Goal: Task Accomplishment & Management: Complete application form

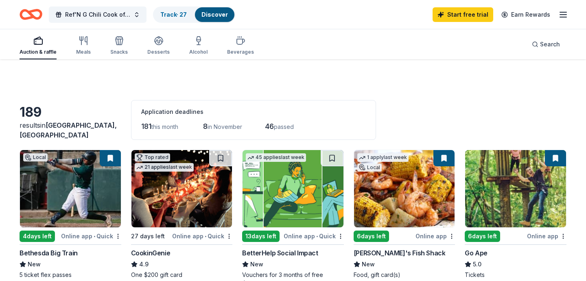
scroll to position [64, 0]
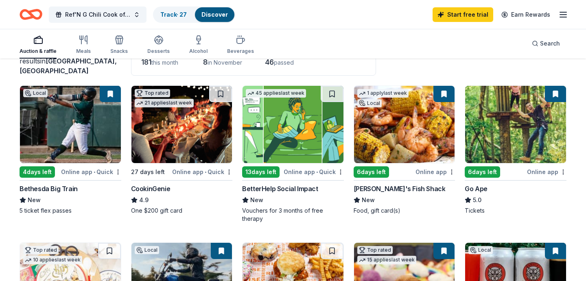
click at [188, 192] on div "CookinGenie" at bounding box center [182, 189] width 102 height 10
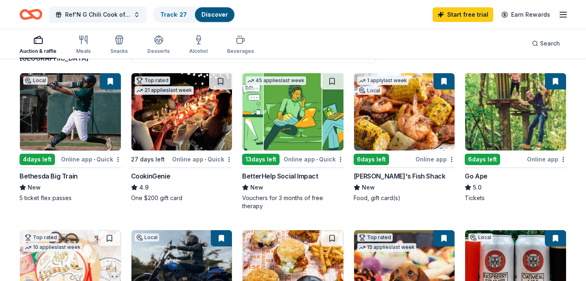
scroll to position [61, 0]
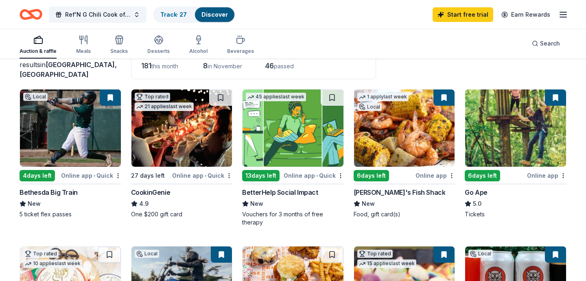
click at [486, 129] on img at bounding box center [515, 128] width 101 height 77
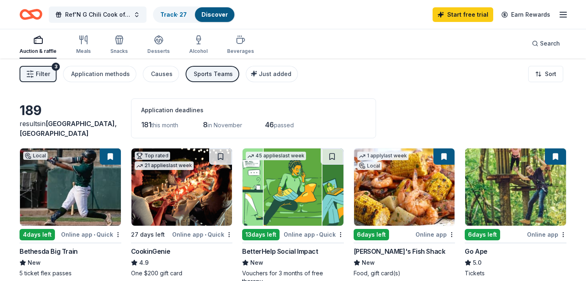
scroll to position [0, 0]
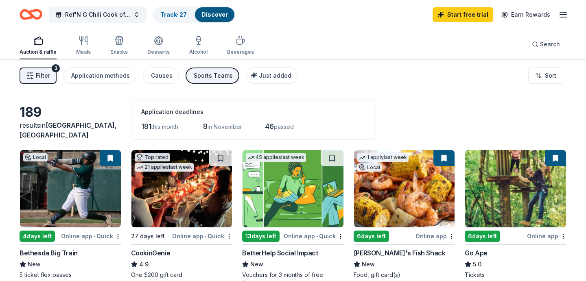
click at [32, 74] on icon "button" at bounding box center [30, 76] width 8 height 8
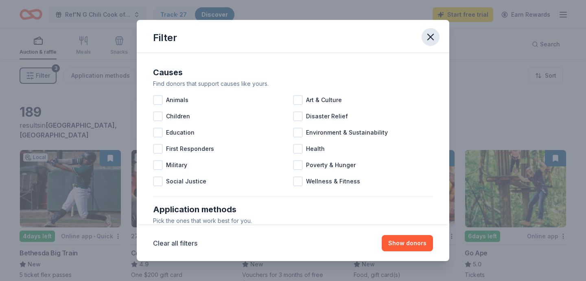
click at [427, 36] on icon "button" at bounding box center [430, 36] width 11 height 11
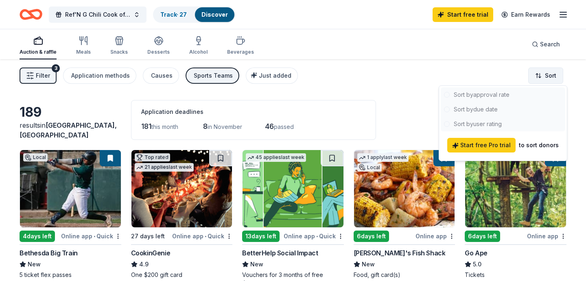
click at [558, 72] on html "Ref'N G Chili Cook off and Silent Auction Track · 27 Discover Start free trial …" at bounding box center [293, 140] width 586 height 281
click at [381, 85] on html "Ref'N G Chili Cook off and Silent Auction Track · 27 Discover Start free trial …" at bounding box center [293, 140] width 586 height 281
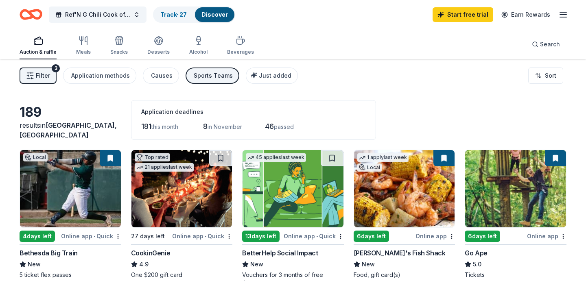
click at [217, 124] on span "in November" at bounding box center [225, 126] width 35 height 7
click at [155, 130] on span "this month" at bounding box center [164, 126] width 27 height 7
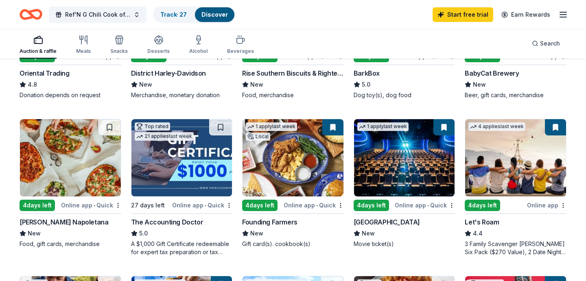
scroll to position [338, 0]
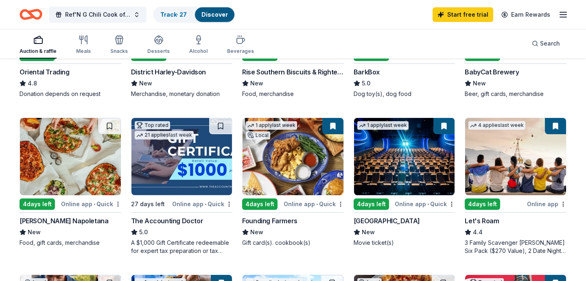
click at [412, 153] on img at bounding box center [404, 156] width 101 height 77
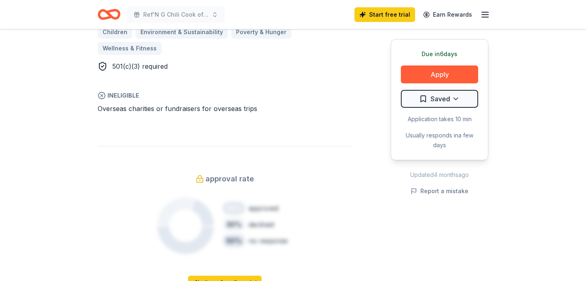
scroll to position [553, 0]
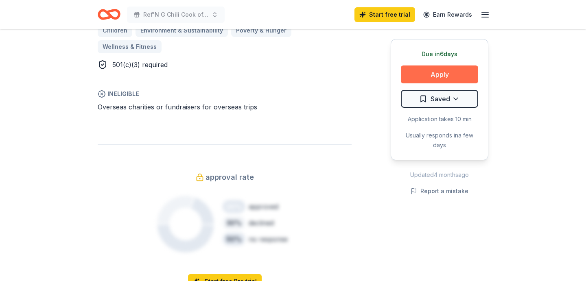
click at [464, 70] on button "Apply" at bounding box center [439, 75] width 77 height 18
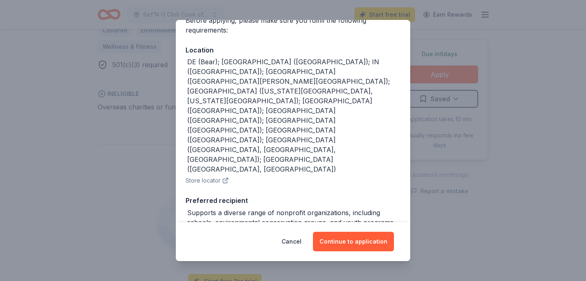
scroll to position [117, 0]
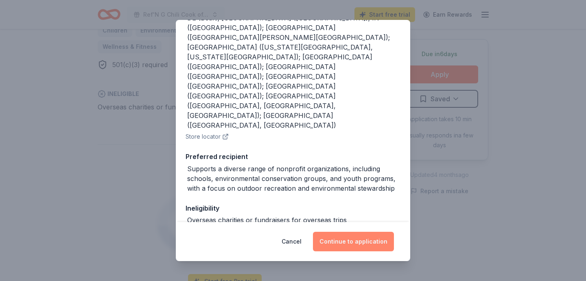
click at [351, 234] on button "Continue to application" at bounding box center [353, 242] width 81 height 20
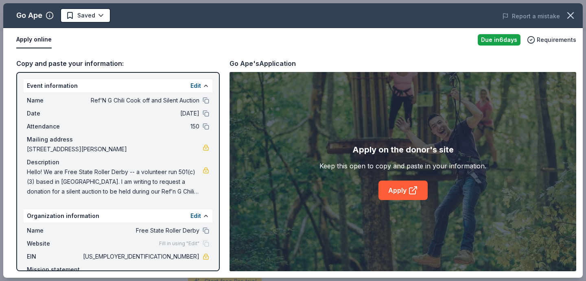
scroll to position [43, 0]
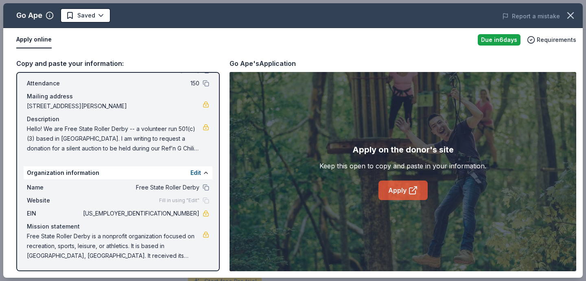
click at [394, 189] on link "Apply" at bounding box center [403, 191] width 49 height 20
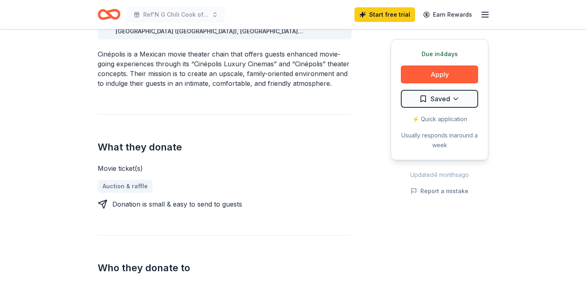
scroll to position [267, 0]
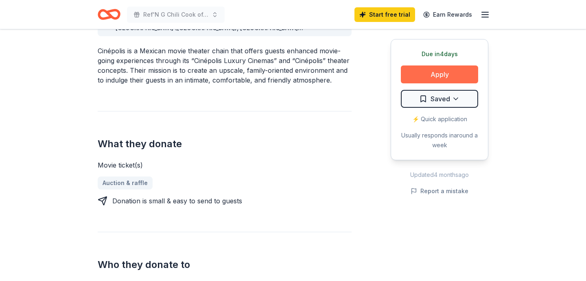
click at [461, 73] on button "Apply" at bounding box center [439, 75] width 77 height 18
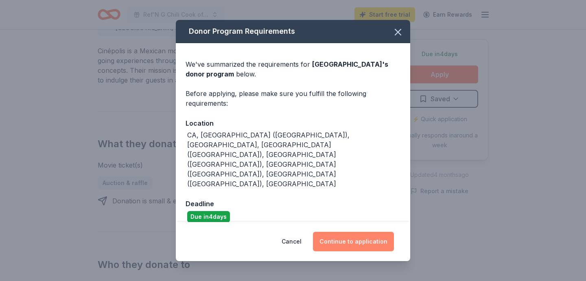
click at [355, 232] on button "Continue to application" at bounding box center [353, 242] width 81 height 20
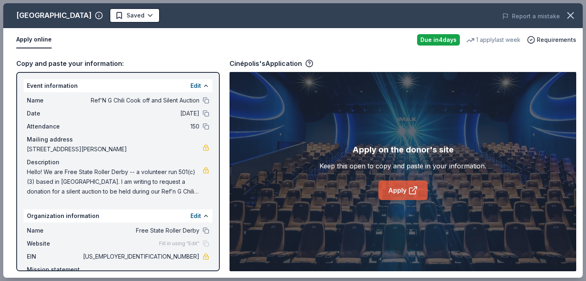
click at [400, 193] on link "Apply" at bounding box center [403, 191] width 49 height 20
